Goal: Complete application form

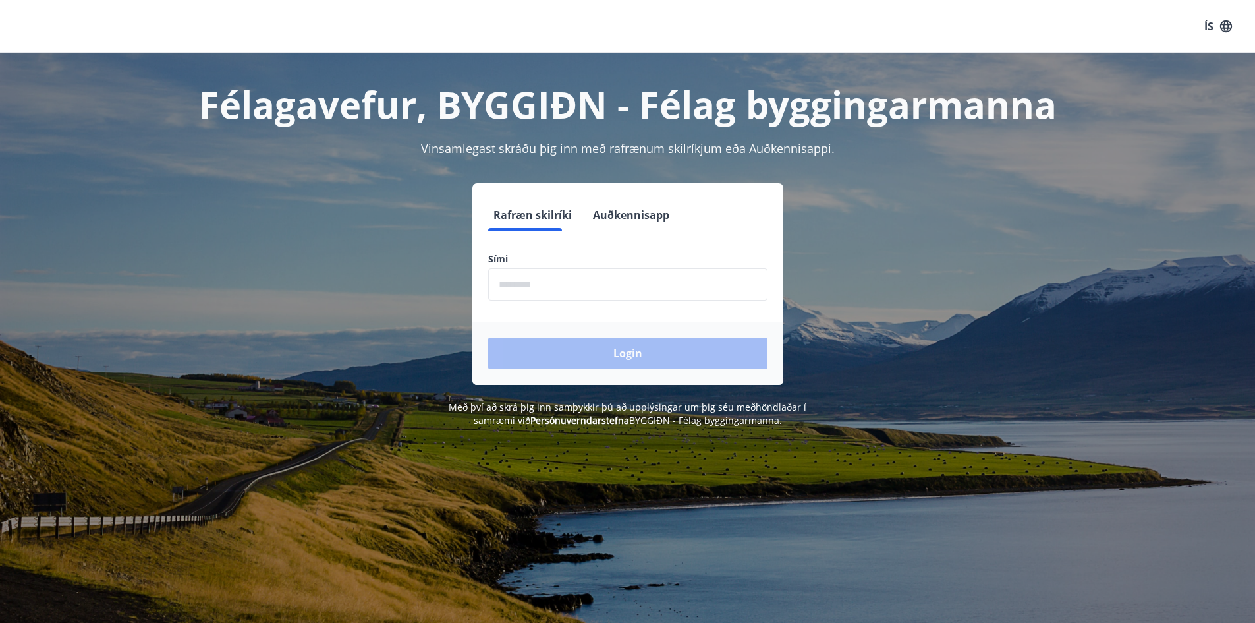
click at [545, 286] on input "phone" at bounding box center [627, 284] width 279 height 32
type input "********"
click at [526, 284] on input "phone" at bounding box center [627, 284] width 279 height 32
type input "********"
